Goal: Task Accomplishment & Management: Manage account settings

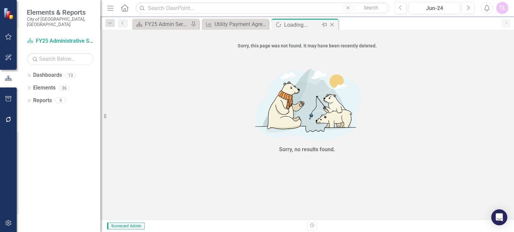
click at [332, 22] on icon "Close" at bounding box center [331, 24] width 7 height 5
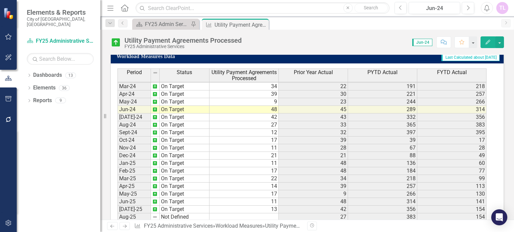
scroll to position [417, 0]
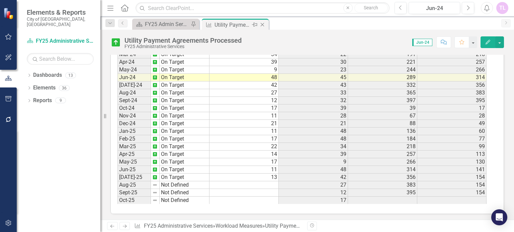
click at [262, 22] on icon "Close" at bounding box center [262, 24] width 7 height 5
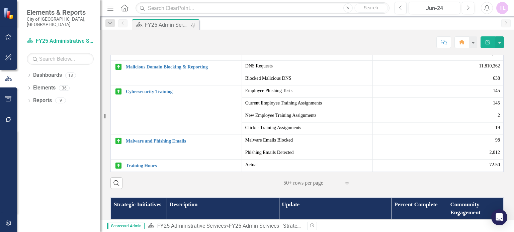
scroll to position [401, 0]
click at [466, 7] on icon "Next" at bounding box center [468, 8] width 4 height 6
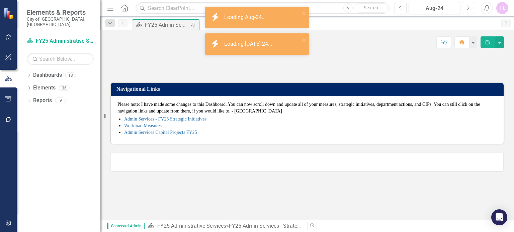
click at [466, 7] on icon "Next" at bounding box center [468, 8] width 4 height 6
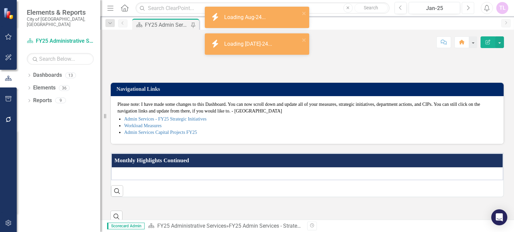
click at [466, 7] on icon "Next" at bounding box center [468, 8] width 4 height 6
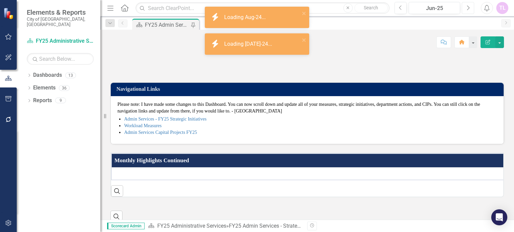
click at [466, 7] on icon "Next" at bounding box center [468, 8] width 4 height 6
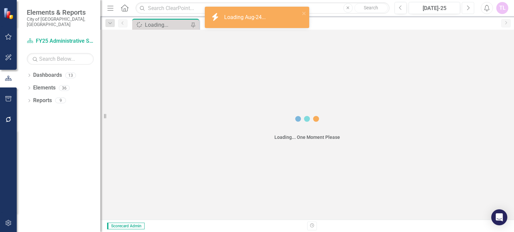
click at [466, 7] on icon "Next" at bounding box center [468, 8] width 4 height 6
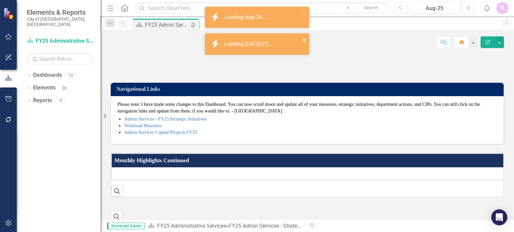
click at [303, 40] on icon "close" at bounding box center [303, 39] width 3 height 3
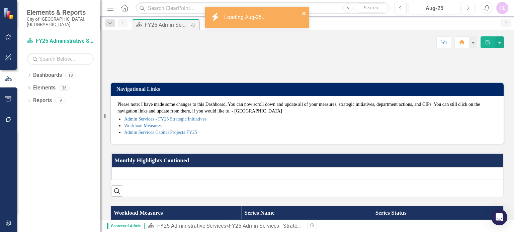
click at [303, 12] on icon "close" at bounding box center [304, 13] width 5 height 5
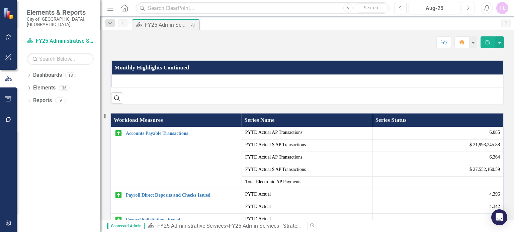
scroll to position [134, 0]
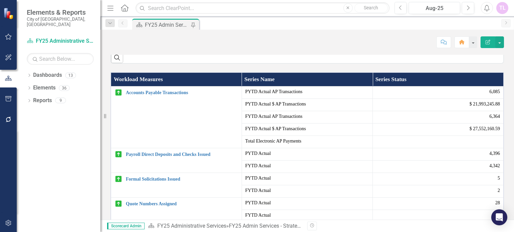
click at [137, 44] on div at bounding box center [309, 40] width 389 height 8
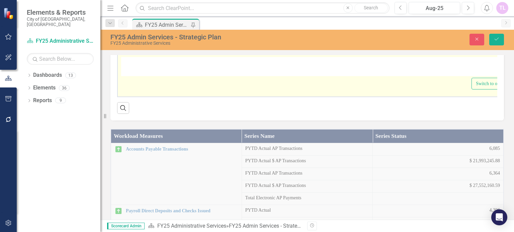
click at [136, 76] on div at bounding box center [319, 66] width 396 height 19
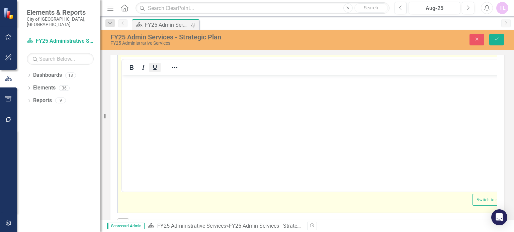
scroll to position [0, 0]
click at [144, 81] on p "Rich Text Area. Press ALT-0 for help." at bounding box center [319, 81] width 392 height 8
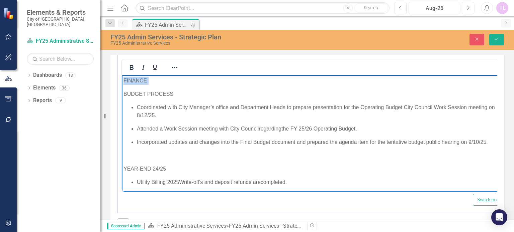
drag, startPoint x: 150, startPoint y: 81, endPoint x: 229, endPoint y: 193, distance: 136.8
click at [176, 96] on p "BUDGET PROCESS" at bounding box center [319, 94] width 393 height 8
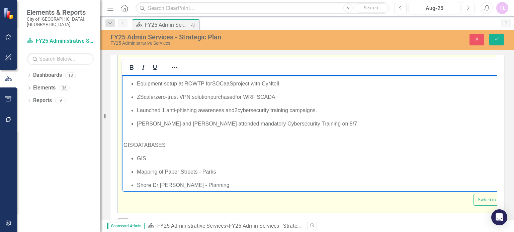
scroll to position [502, 0]
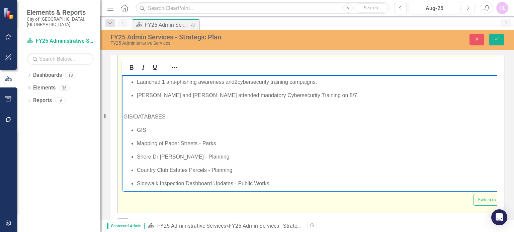
click at [135, 142] on ul "Mapping of Paper Streets - Parks" at bounding box center [319, 144] width 393 height 8
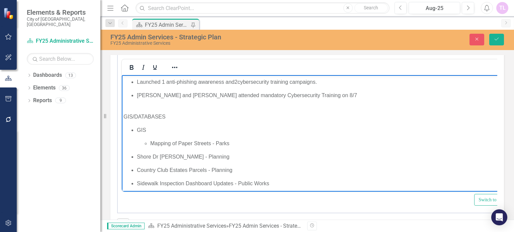
click at [137, 158] on span "Shore Dr [PERSON_NAME] - Planning" at bounding box center [183, 157] width 93 height 6
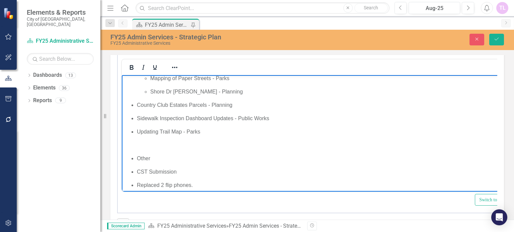
scroll to position [568, 0]
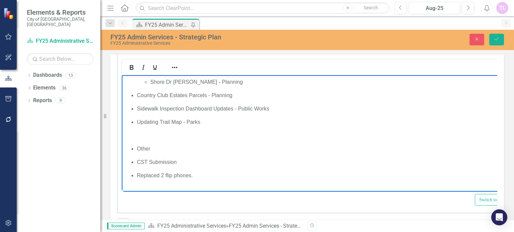
click at [135, 100] on ul "Country Club Estates Parcels - Planning" at bounding box center [320, 96] width 395 height 8
click at [138, 112] on span "Sidewalk Inspection Dashboard Updates - Public Works" at bounding box center [203, 109] width 132 height 6
click at [137, 125] on span "Updating Trail Map - Parks" at bounding box center [168, 122] width 63 height 6
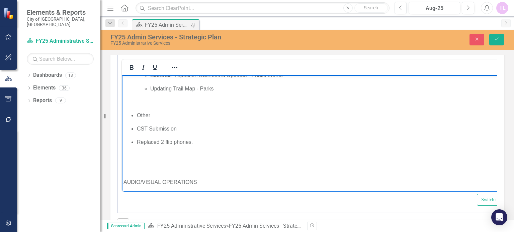
click at [135, 133] on ul "CST Submission" at bounding box center [321, 129] width 397 height 8
click at [136, 146] on ul "Replaced 2 flip phones." at bounding box center [321, 142] width 397 height 8
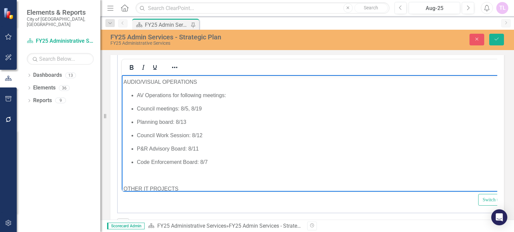
scroll to position [702, 0]
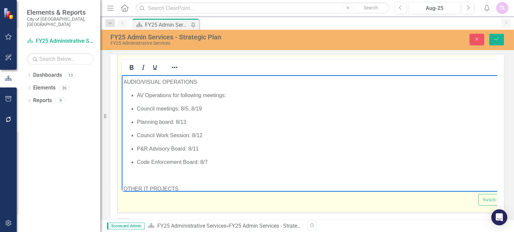
click at [136, 113] on ul "Council meetings: 8/5, 8/19" at bounding box center [322, 109] width 398 height 8
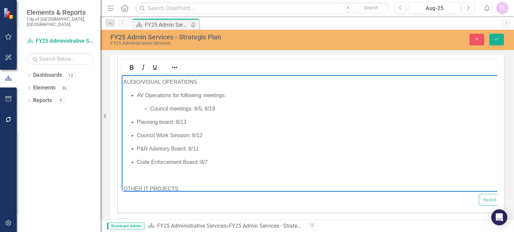
click at [136, 126] on ul "Planning board: 8/13" at bounding box center [322, 122] width 399 height 8
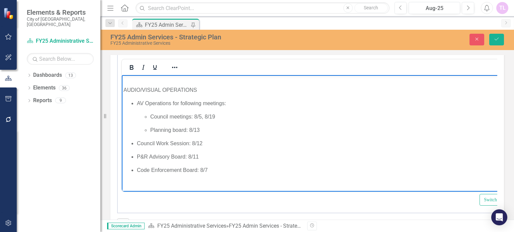
click at [137, 142] on span "Council Work Session: 8/12" at bounding box center [170, 144] width 66 height 6
click at [137, 155] on span "P&R Advisory Board: 8/11" at bounding box center [168, 157] width 62 height 6
click at [136, 168] on ul "Code Enforcement Board: 8/7" at bounding box center [323, 171] width 401 height 8
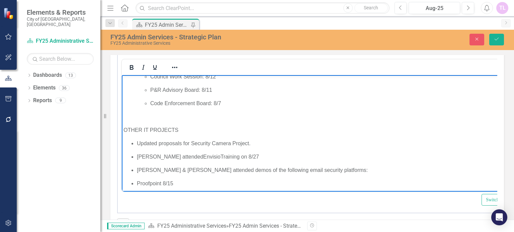
scroll to position [795, 0]
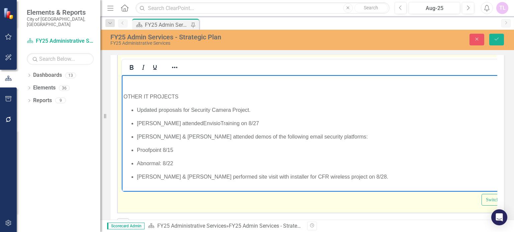
click at [137, 149] on span "Proofpoint 8/15" at bounding box center [155, 150] width 36 height 6
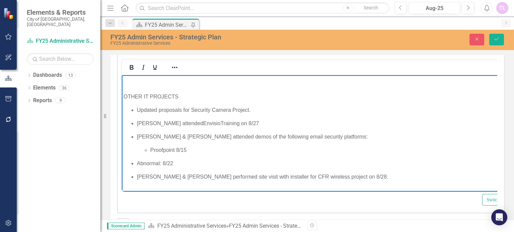
click at [138, 164] on span "Abnormal: 8/22" at bounding box center [155, 164] width 36 height 6
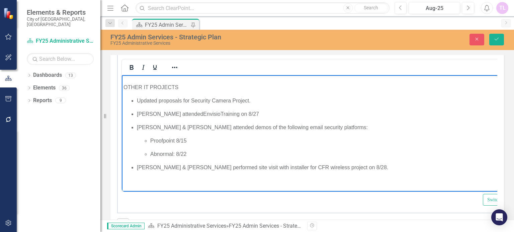
scroll to position [3, 0]
click at [501, 38] on button "Save" at bounding box center [496, 40] width 15 height 12
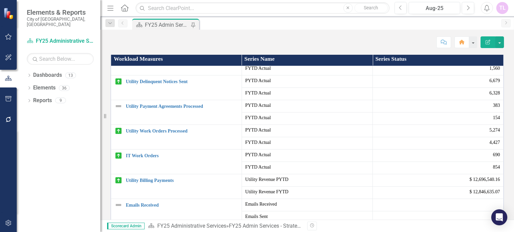
scroll to position [368, 0]
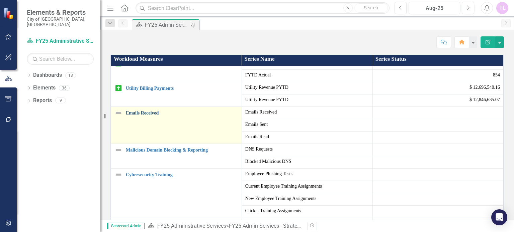
click at [146, 116] on link "Emails Received" at bounding box center [182, 113] width 112 height 5
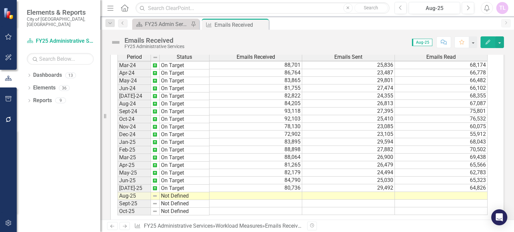
scroll to position [254, 0]
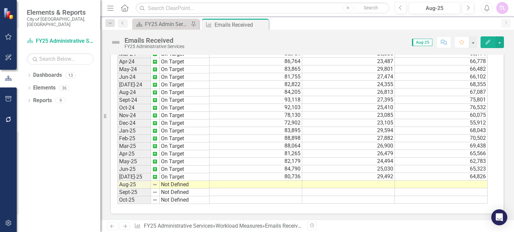
click at [287, 135] on td "83,895" at bounding box center [255, 131] width 93 height 8
click at [287, 181] on td at bounding box center [255, 185] width 93 height 8
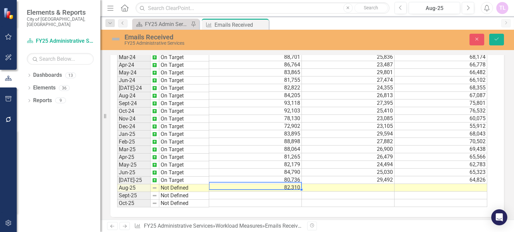
type textarea "82310"
click at [344, 184] on td at bounding box center [348, 188] width 93 height 8
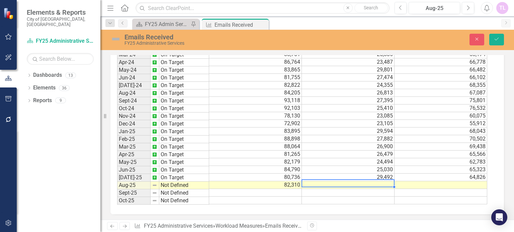
scroll to position [223, 0]
click at [355, 182] on td at bounding box center [348, 186] width 93 height 8
paste textarea "25315"
type textarea "25315"
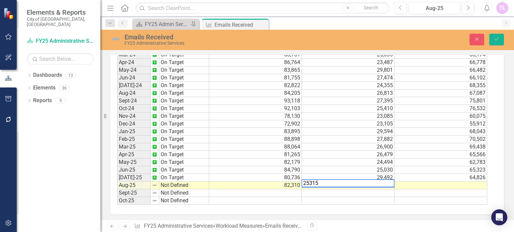
click at [451, 185] on td at bounding box center [440, 186] width 93 height 8
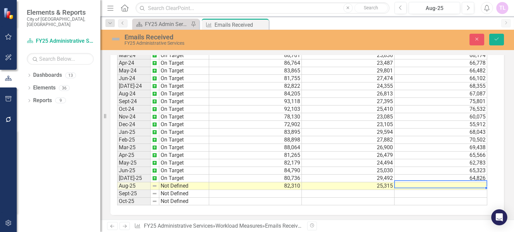
scroll to position [257, 0]
click at [181, 182] on td "Not Defined" at bounding box center [184, 186] width 50 height 8
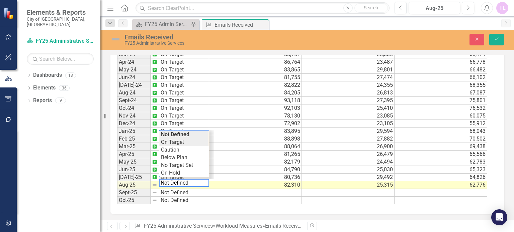
click at [182, 139] on div "Period Status Emails Received Emails Sent Emails Read Feb-23 On Target 91,710 2…" at bounding box center [304, 123] width 375 height 163
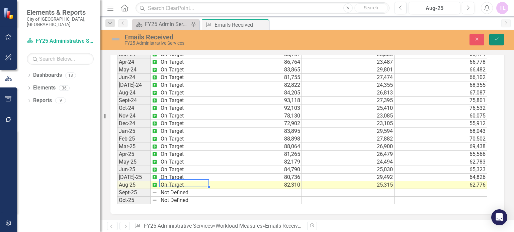
click at [501, 42] on button "Save" at bounding box center [496, 40] width 15 height 12
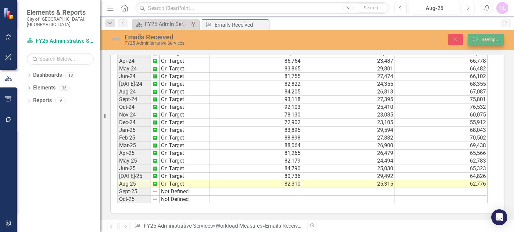
scroll to position [254, 0]
